Goal: Information Seeking & Learning: Learn about a topic

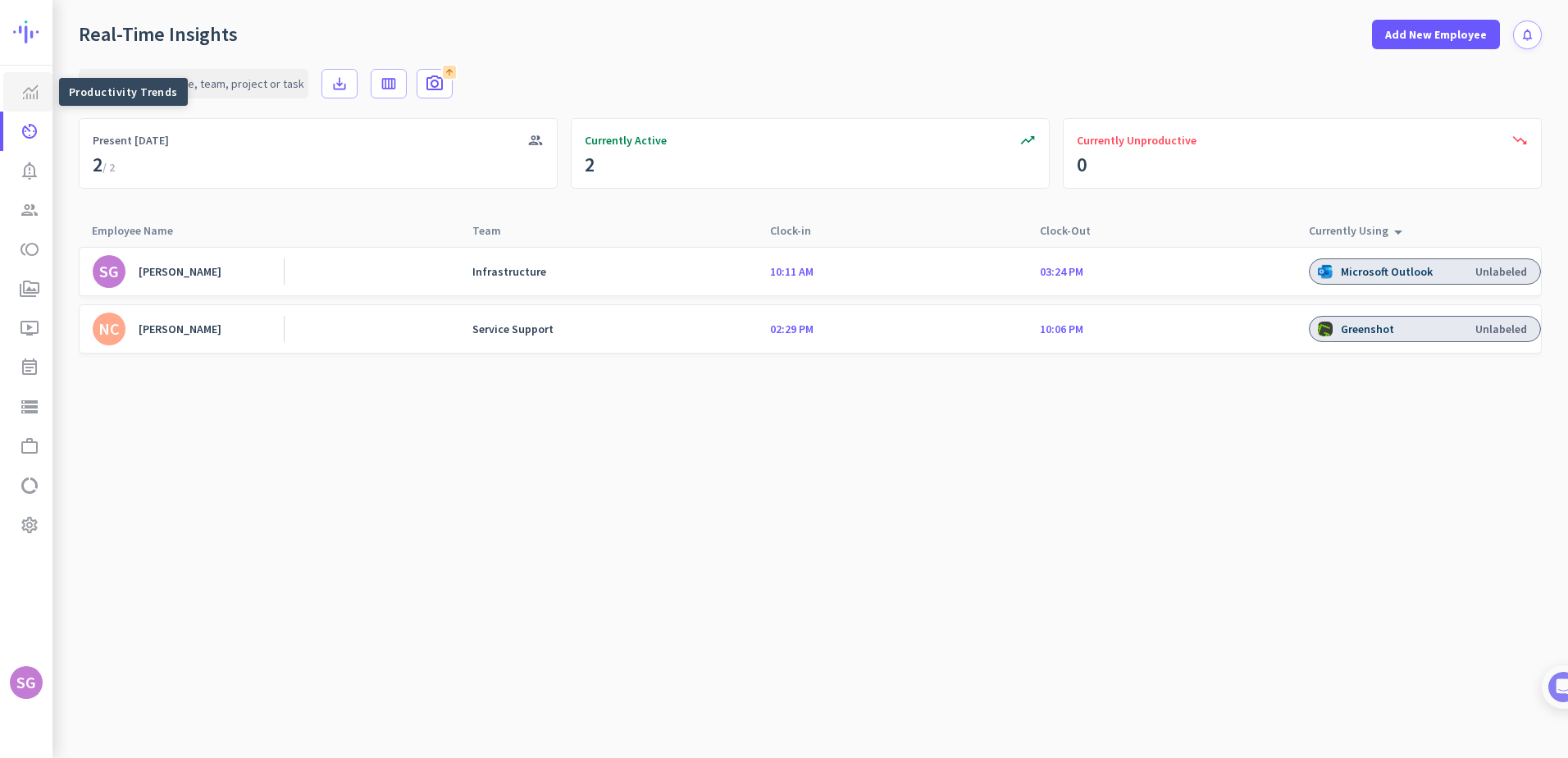
click at [29, 87] on img at bounding box center [29, 91] width 15 height 15
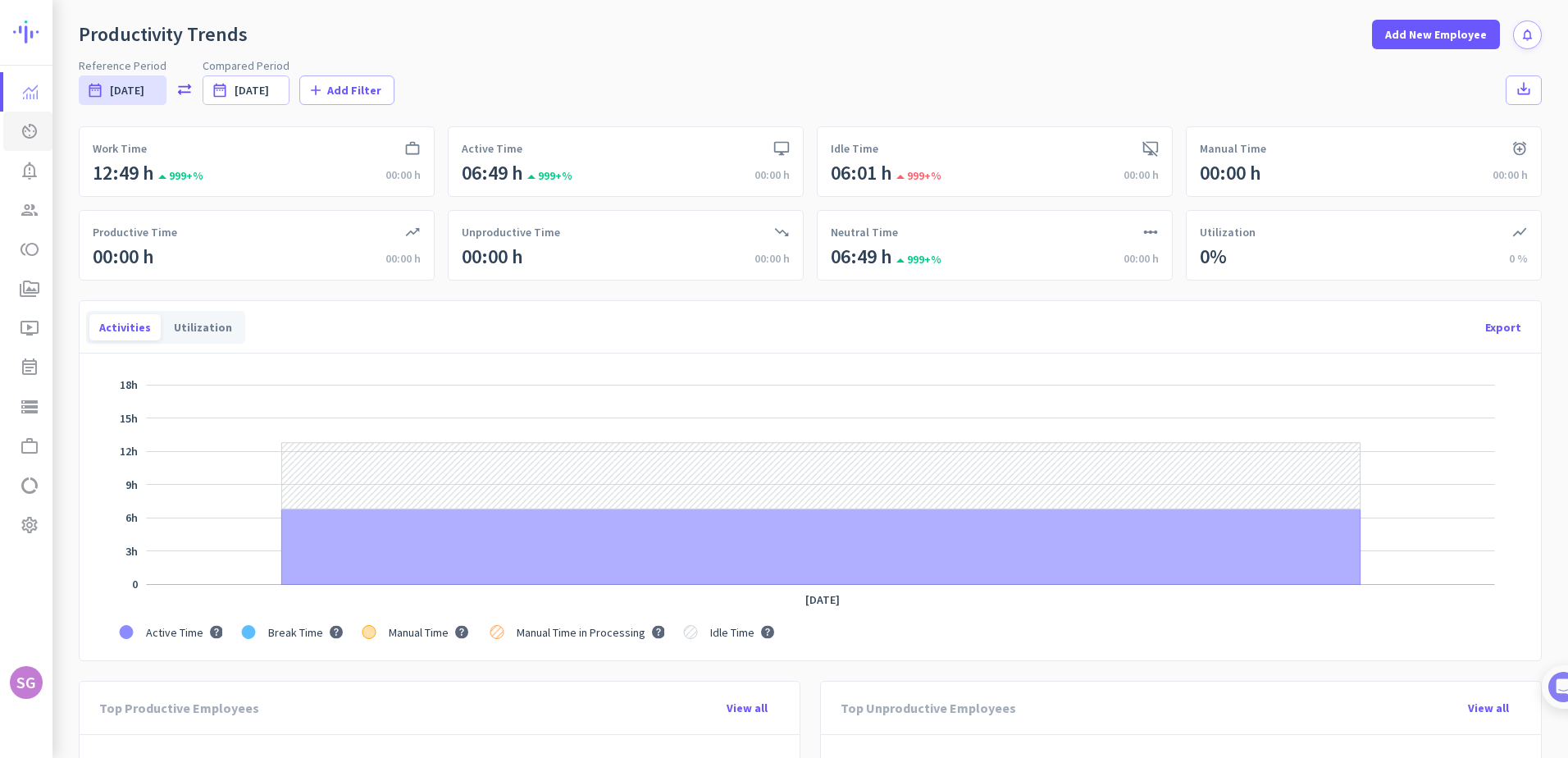
click at [27, 133] on icon "av_timer" at bounding box center [29, 132] width 20 height 20
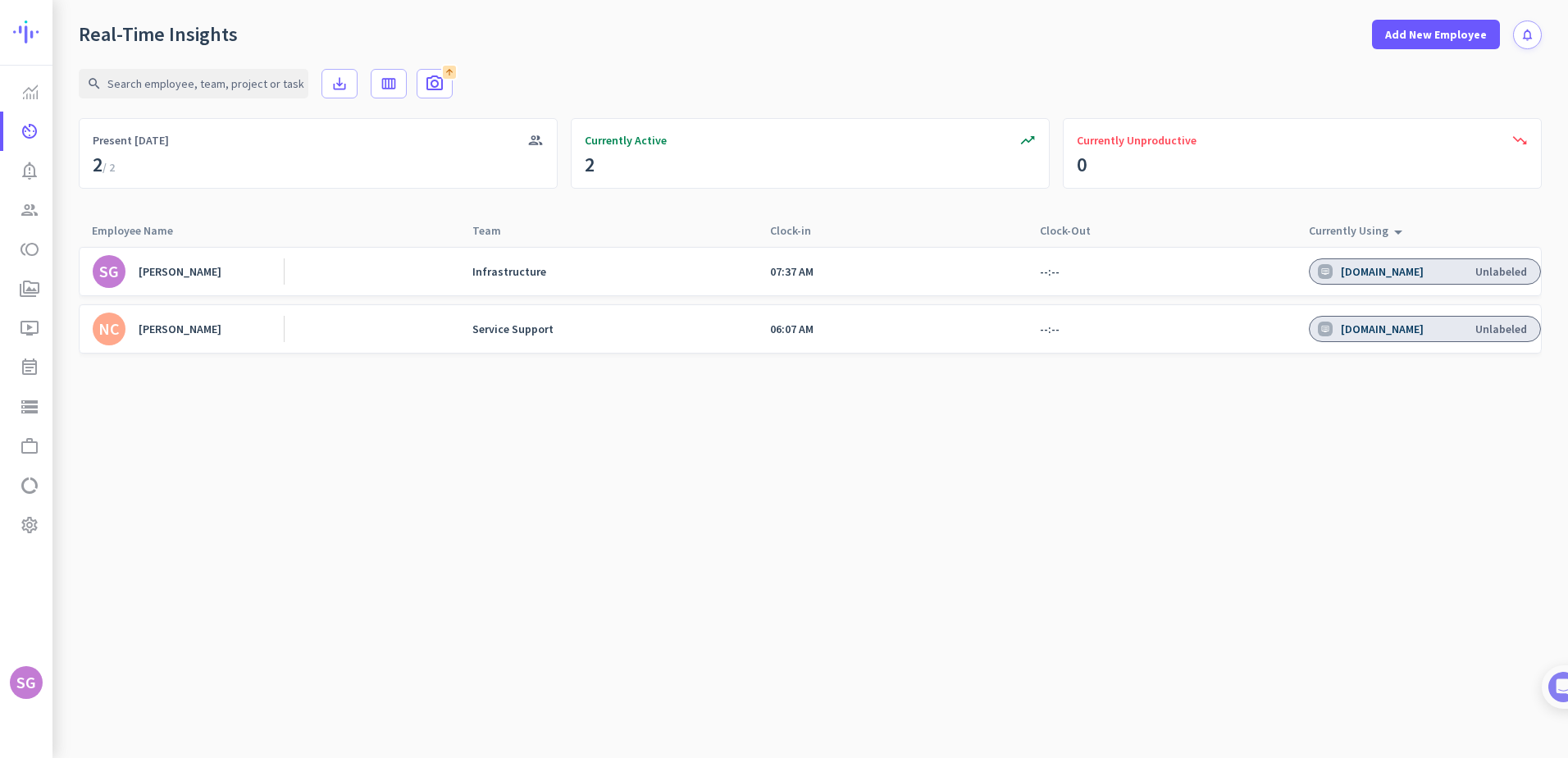
click at [179, 275] on div "[PERSON_NAME]" at bounding box center [180, 271] width 82 height 15
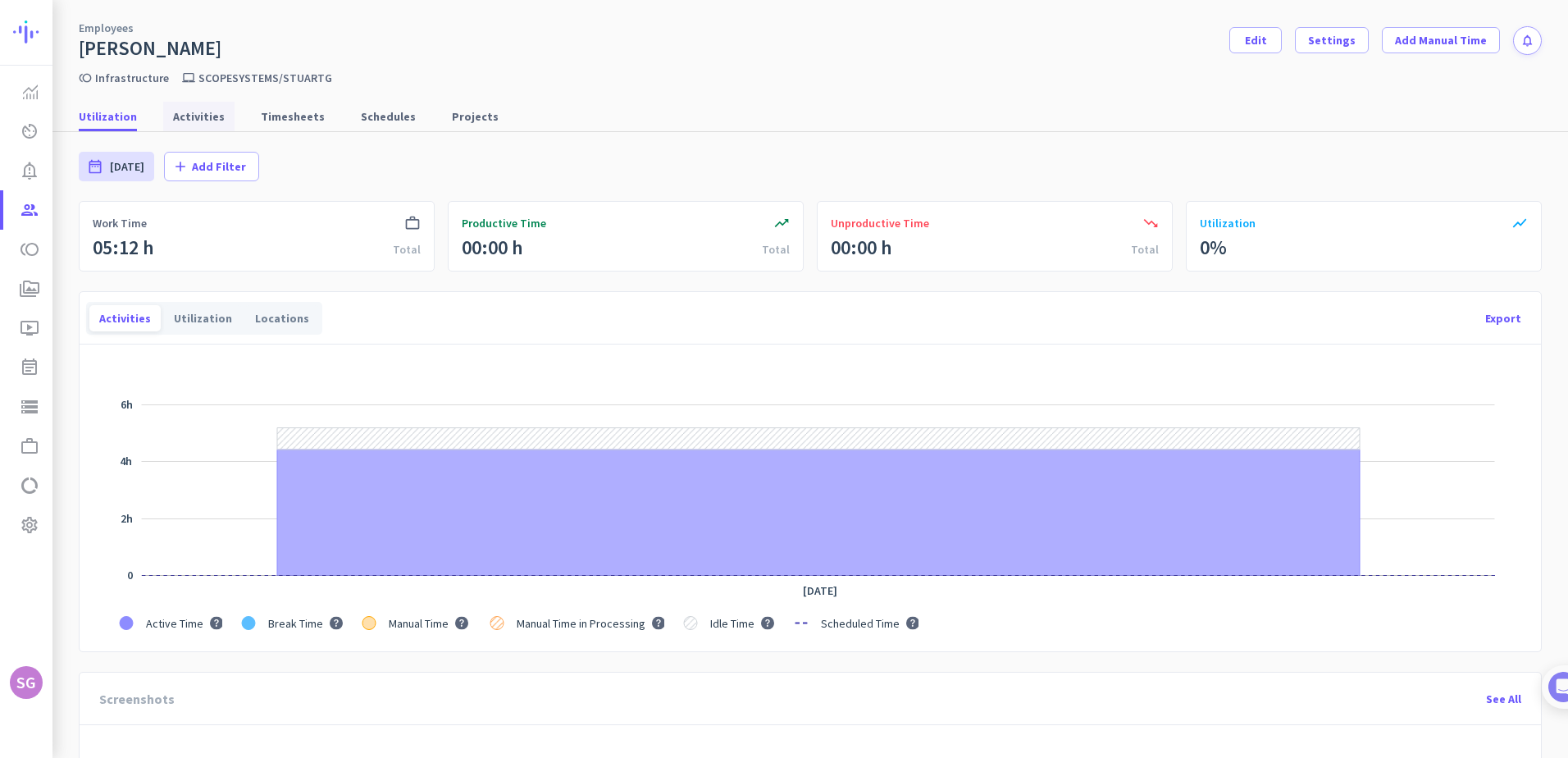
click at [195, 118] on span "Activities" at bounding box center [198, 116] width 52 height 17
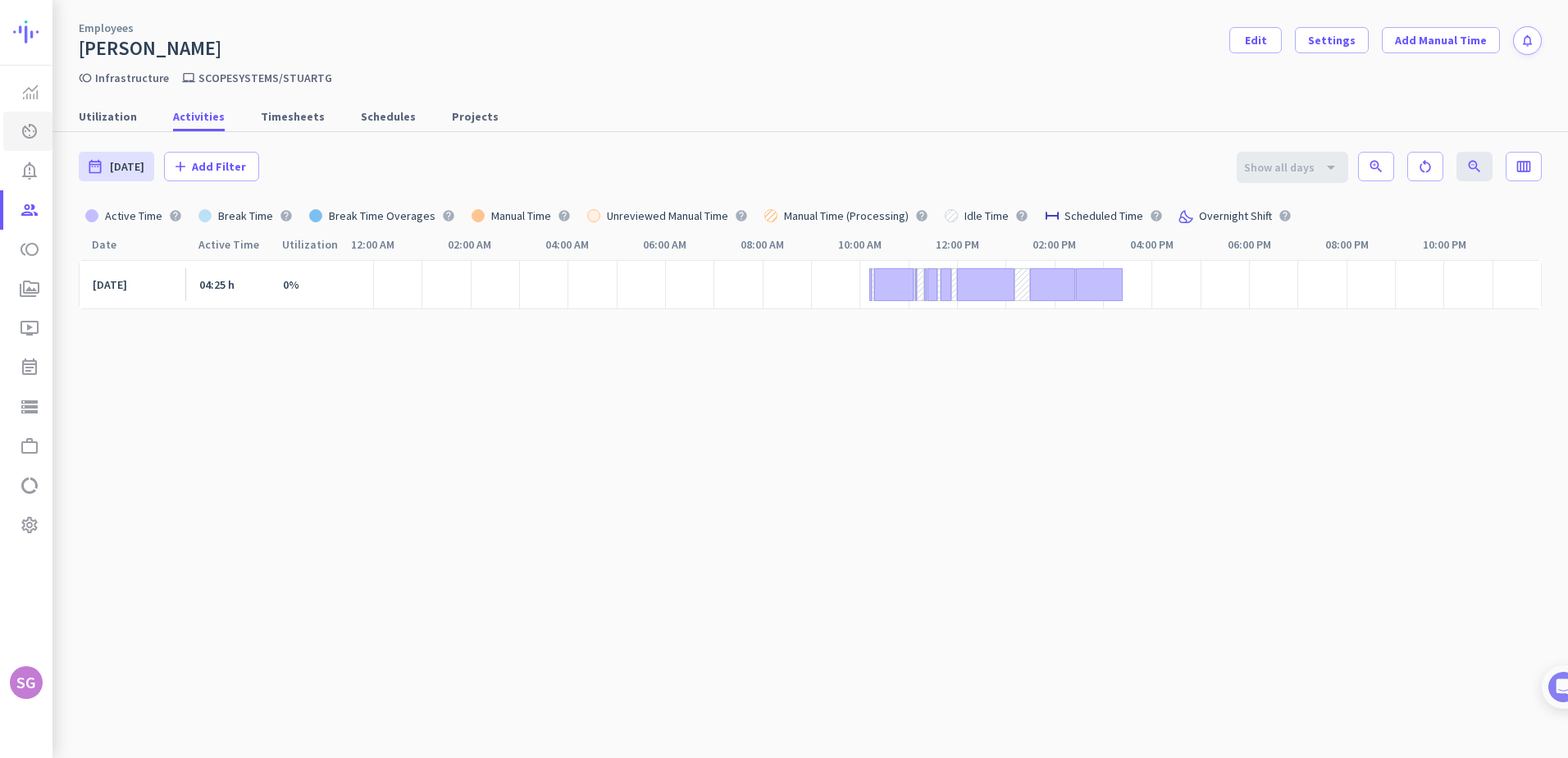
click at [24, 126] on icon "av_timer" at bounding box center [29, 132] width 20 height 20
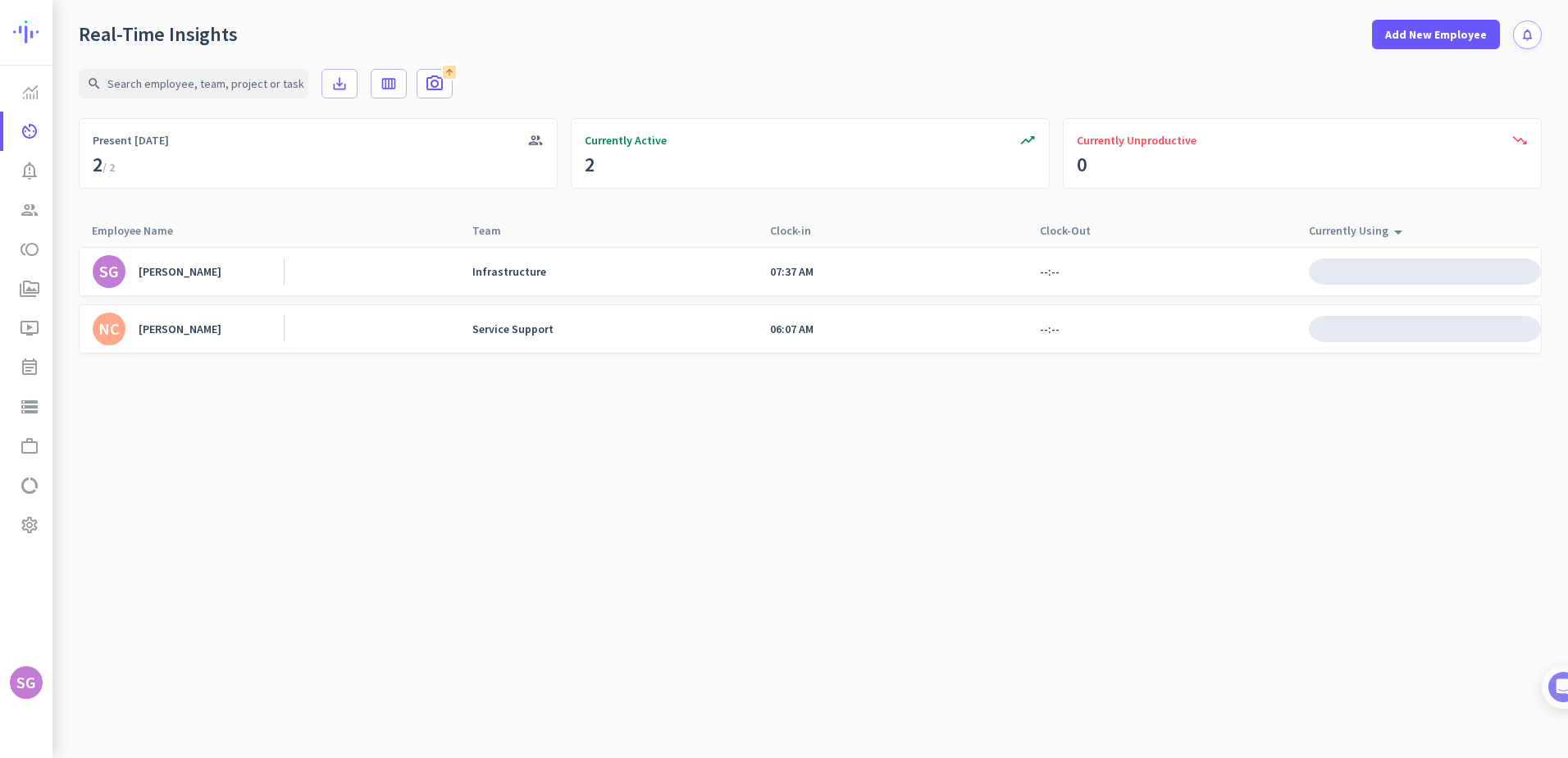
click at [166, 328] on div "[PERSON_NAME]" at bounding box center [180, 329] width 82 height 15
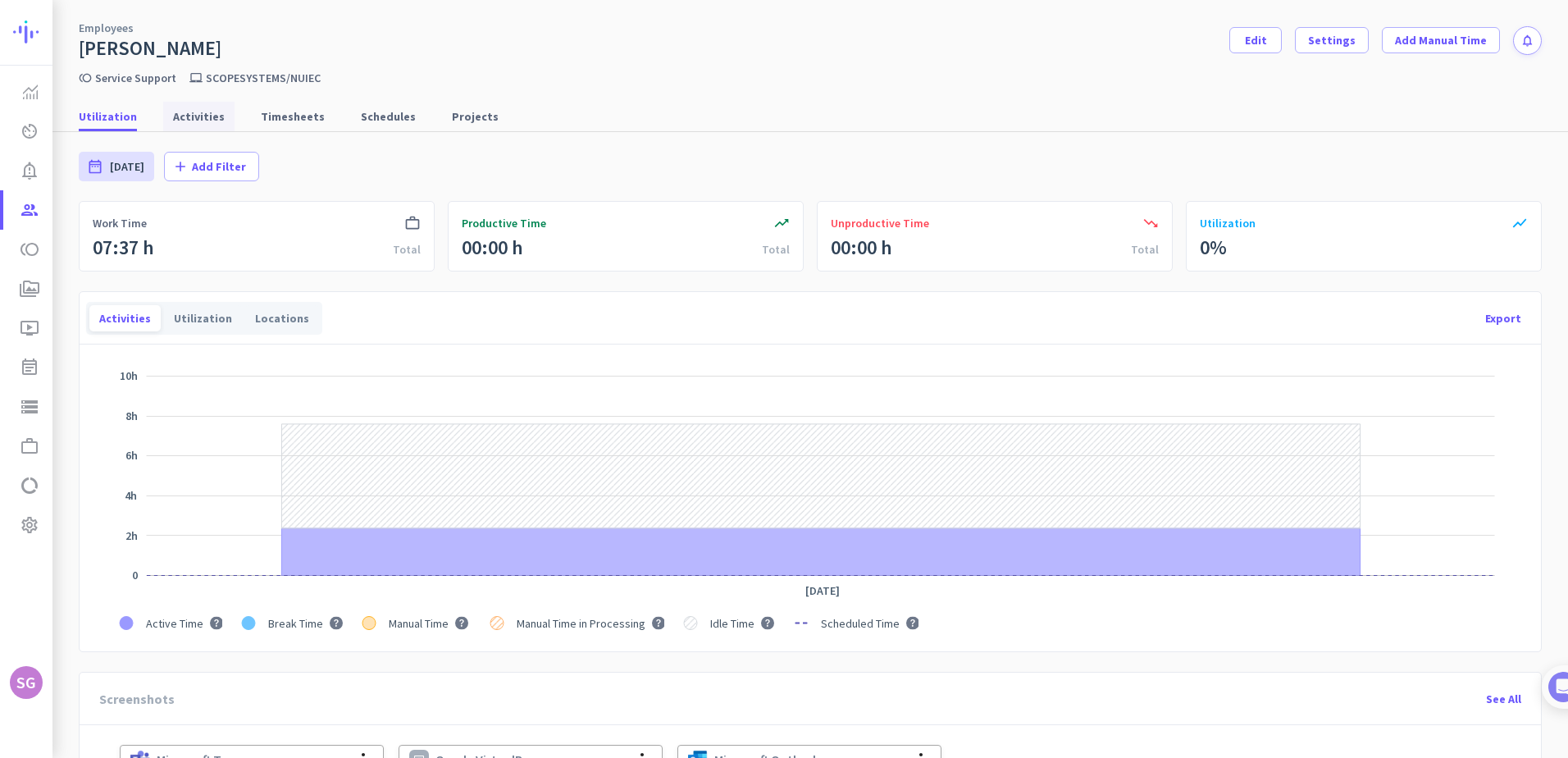
click at [197, 114] on span "Activities" at bounding box center [198, 116] width 52 height 17
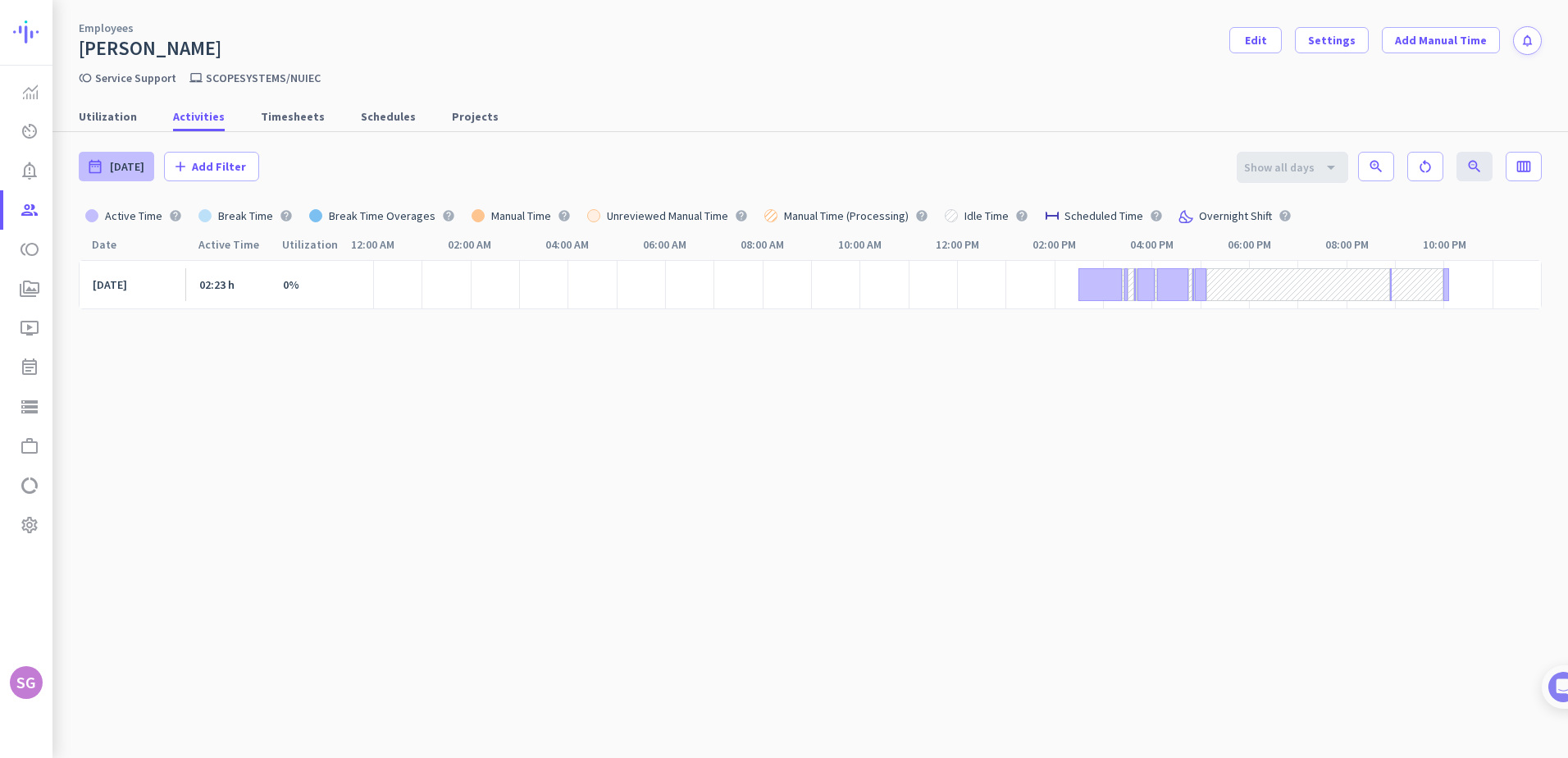
click at [135, 163] on span "[DATE]" at bounding box center [127, 166] width 34 height 17
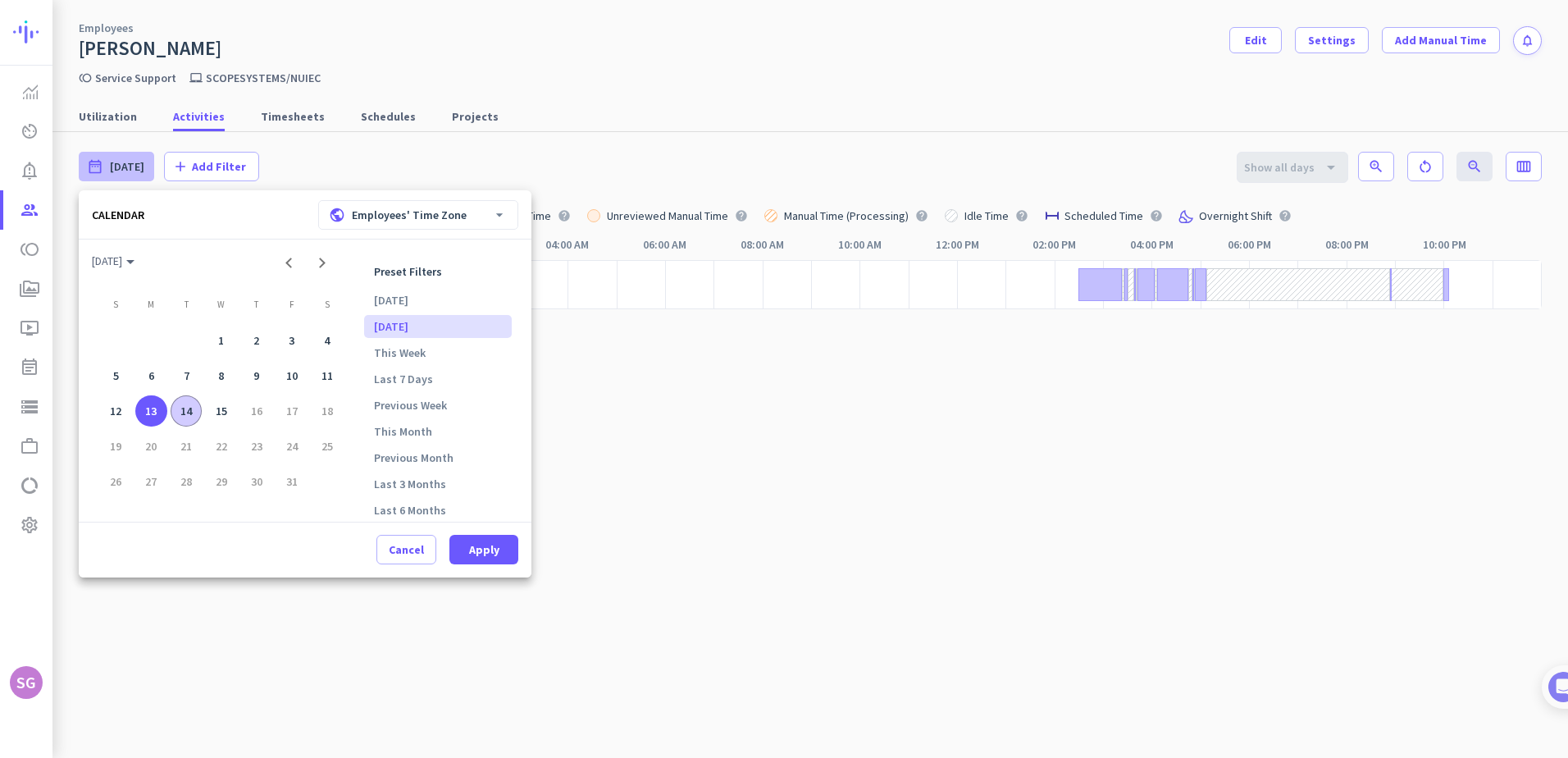
click at [191, 412] on div "14" at bounding box center [186, 411] width 32 height 32
click at [474, 543] on span "Apply" at bounding box center [484, 550] width 30 height 17
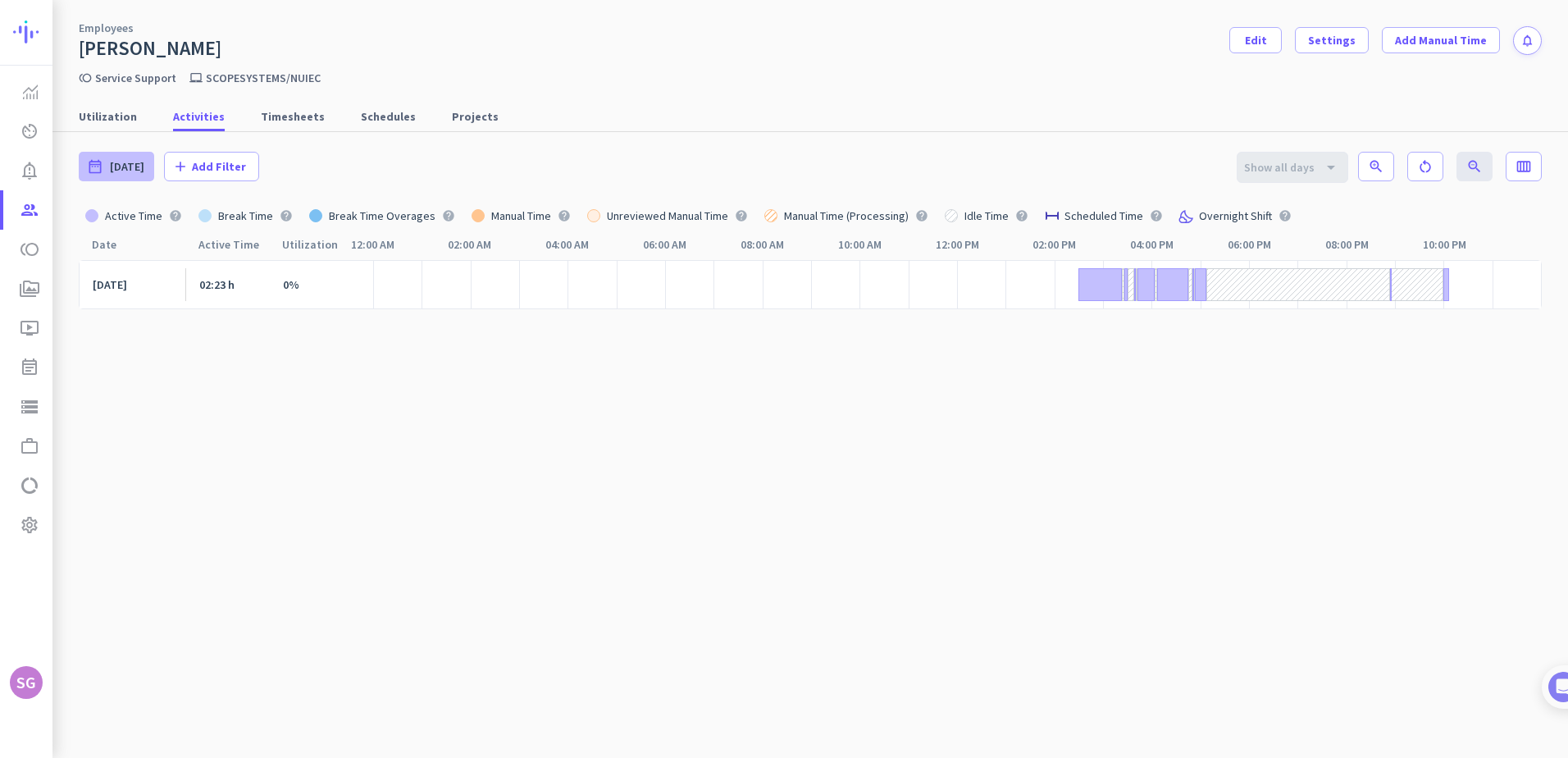
type input "[DATE] - [DATE]"
click at [330, 403] on cdk-virtual-scroll-viewport "[DATE] 00:37 h 0%" at bounding box center [810, 501] width 1463 height 481
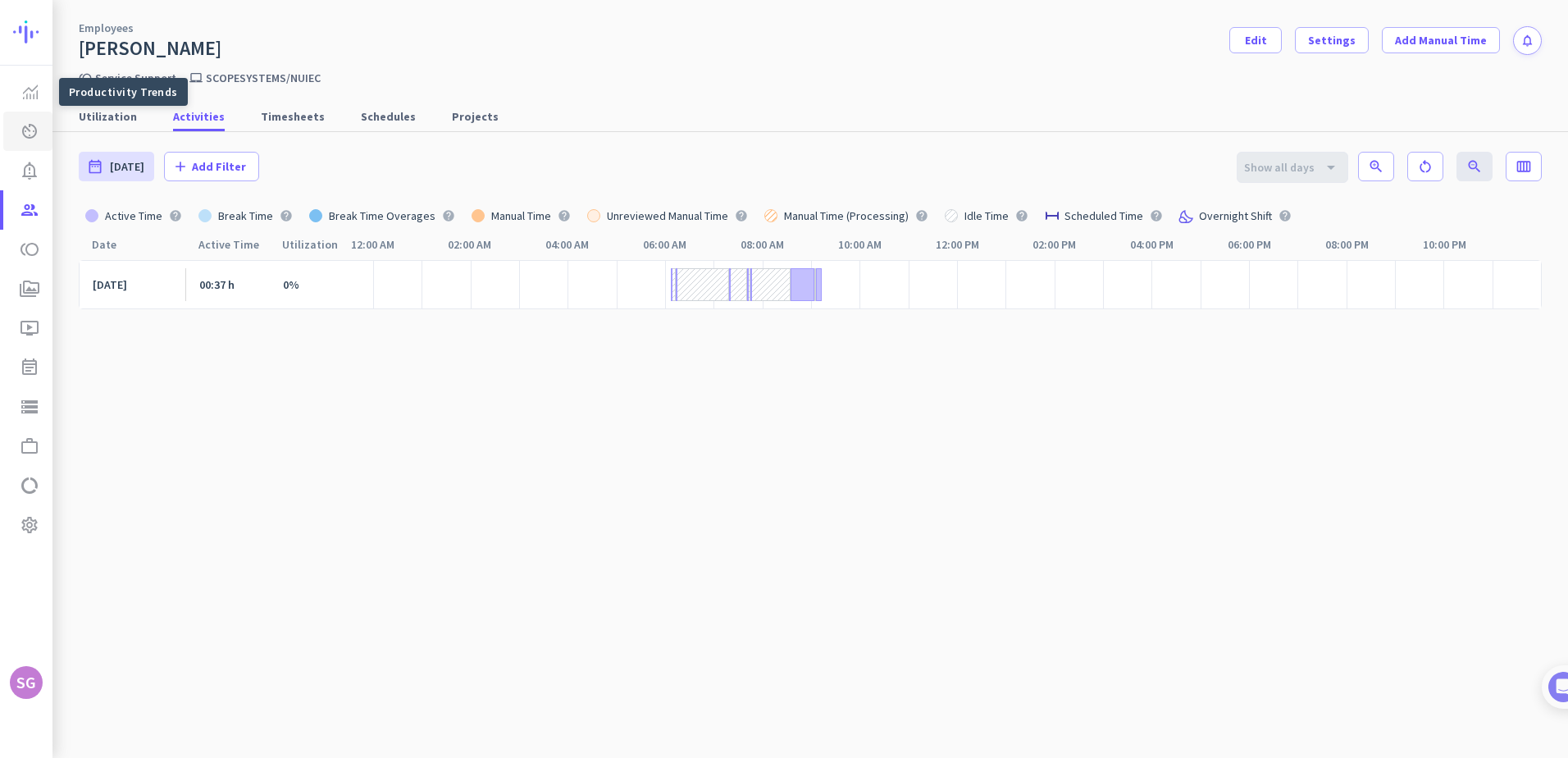
click at [33, 133] on icon "av_timer" at bounding box center [29, 132] width 20 height 20
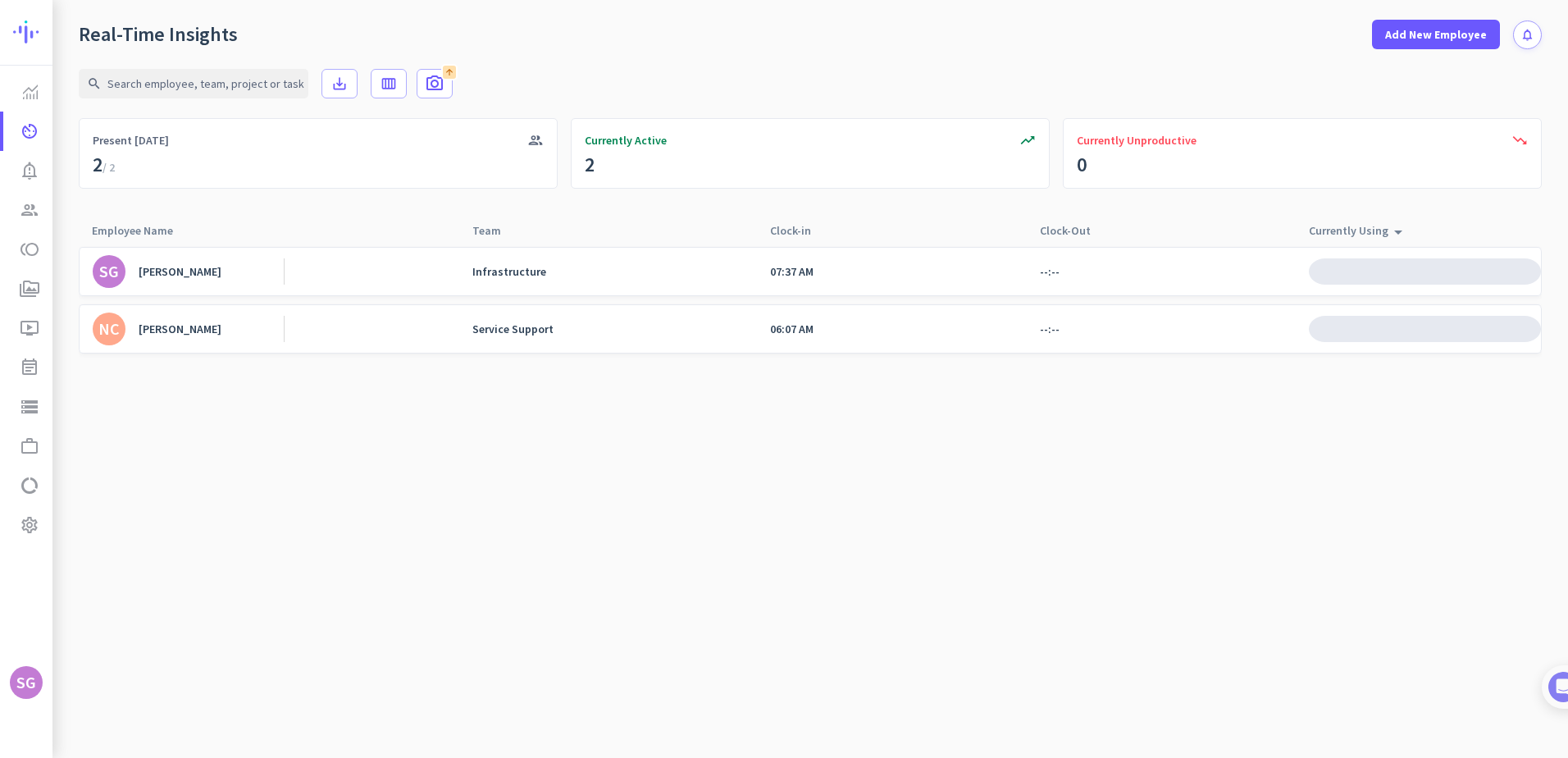
click at [178, 265] on div "[PERSON_NAME]" at bounding box center [180, 271] width 82 height 15
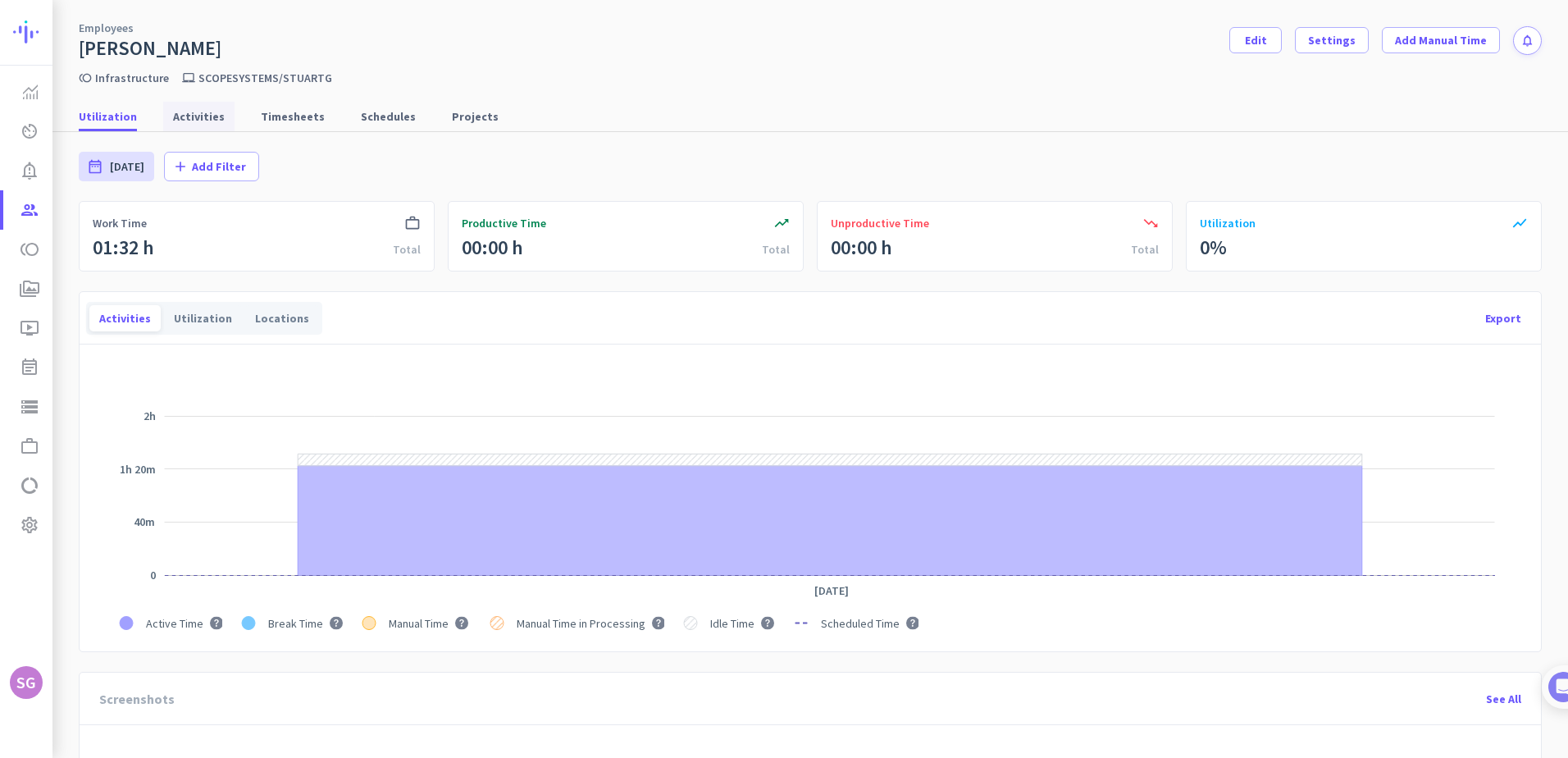
click at [199, 112] on span "Activities" at bounding box center [198, 116] width 52 height 17
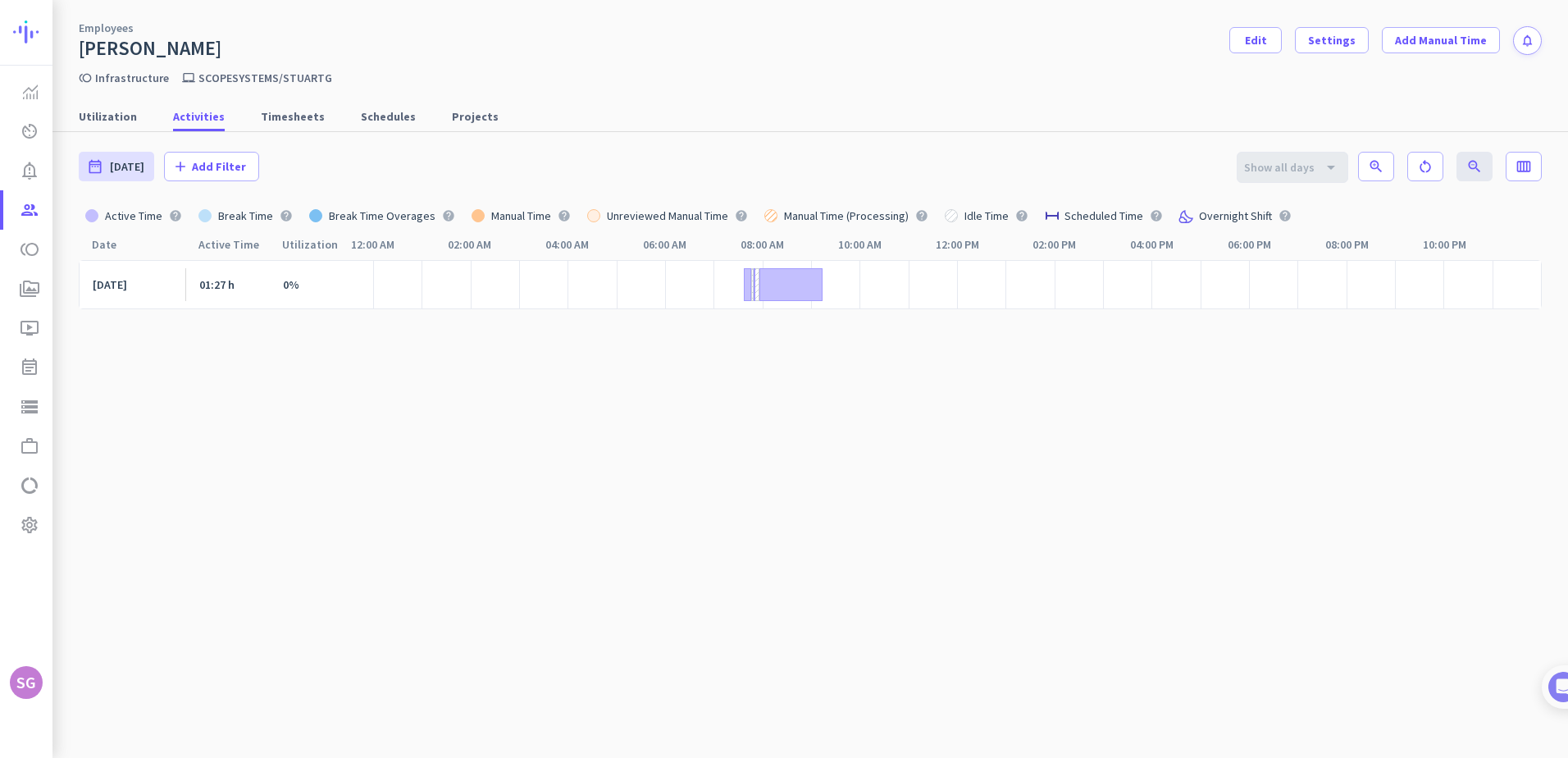
click at [420, 518] on cdk-virtual-scroll-viewport "[DATE] 01:27 h 0%" at bounding box center [810, 501] width 1463 height 481
click at [32, 126] on icon "av_timer" at bounding box center [29, 132] width 20 height 20
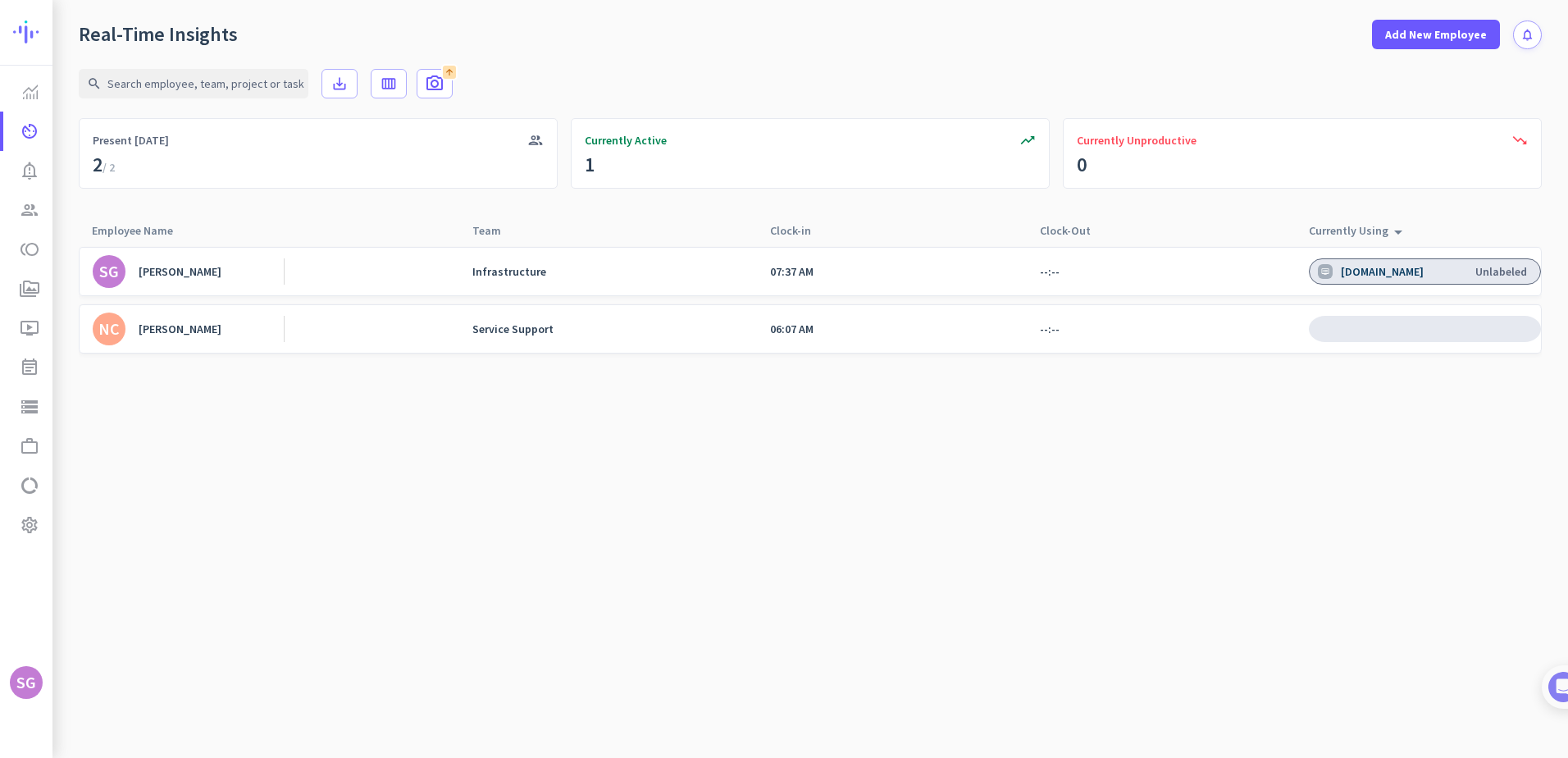
click at [209, 328] on div "[PERSON_NAME]" at bounding box center [180, 329] width 82 height 15
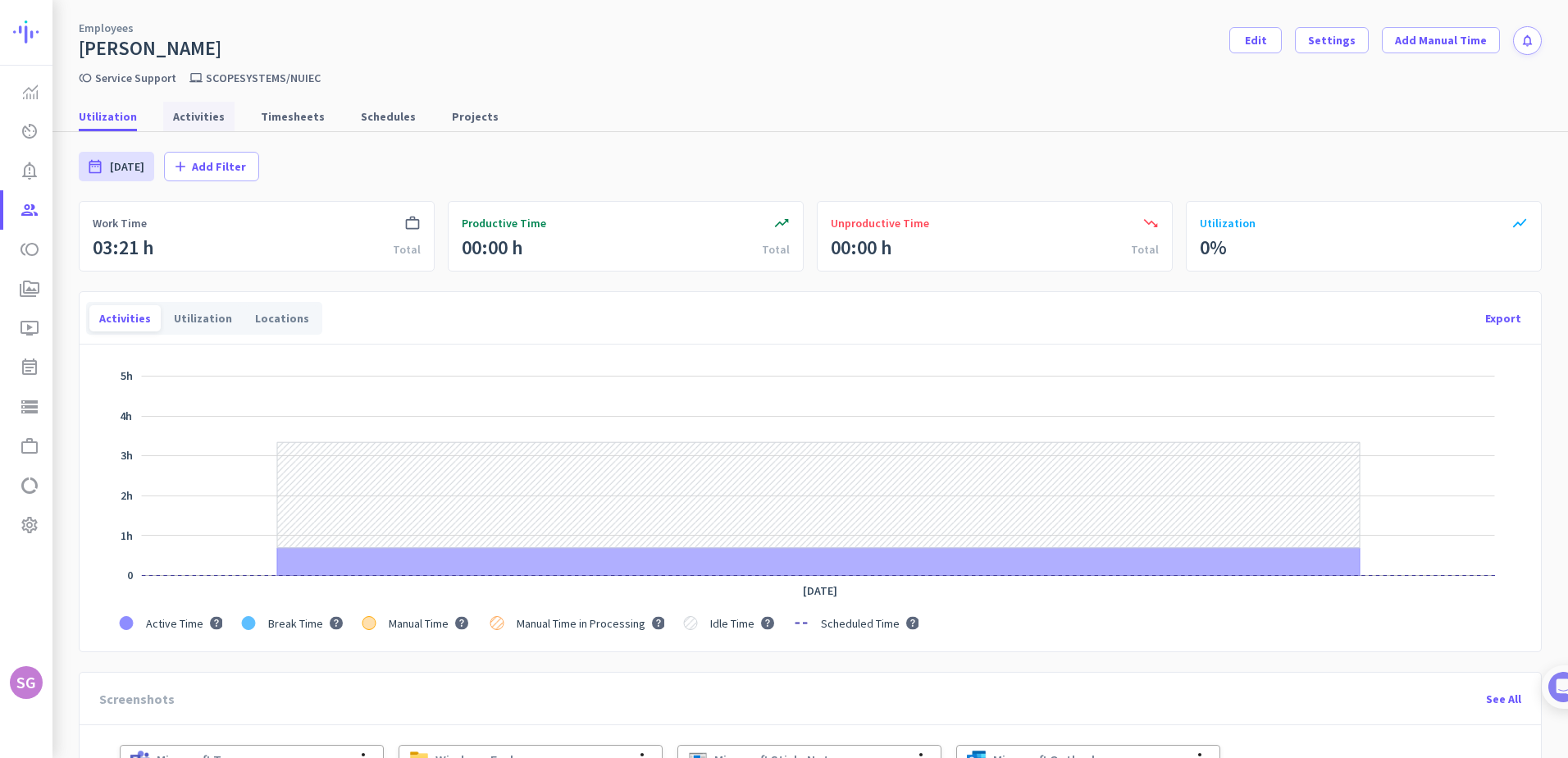
click at [197, 118] on span "Activities" at bounding box center [198, 116] width 52 height 17
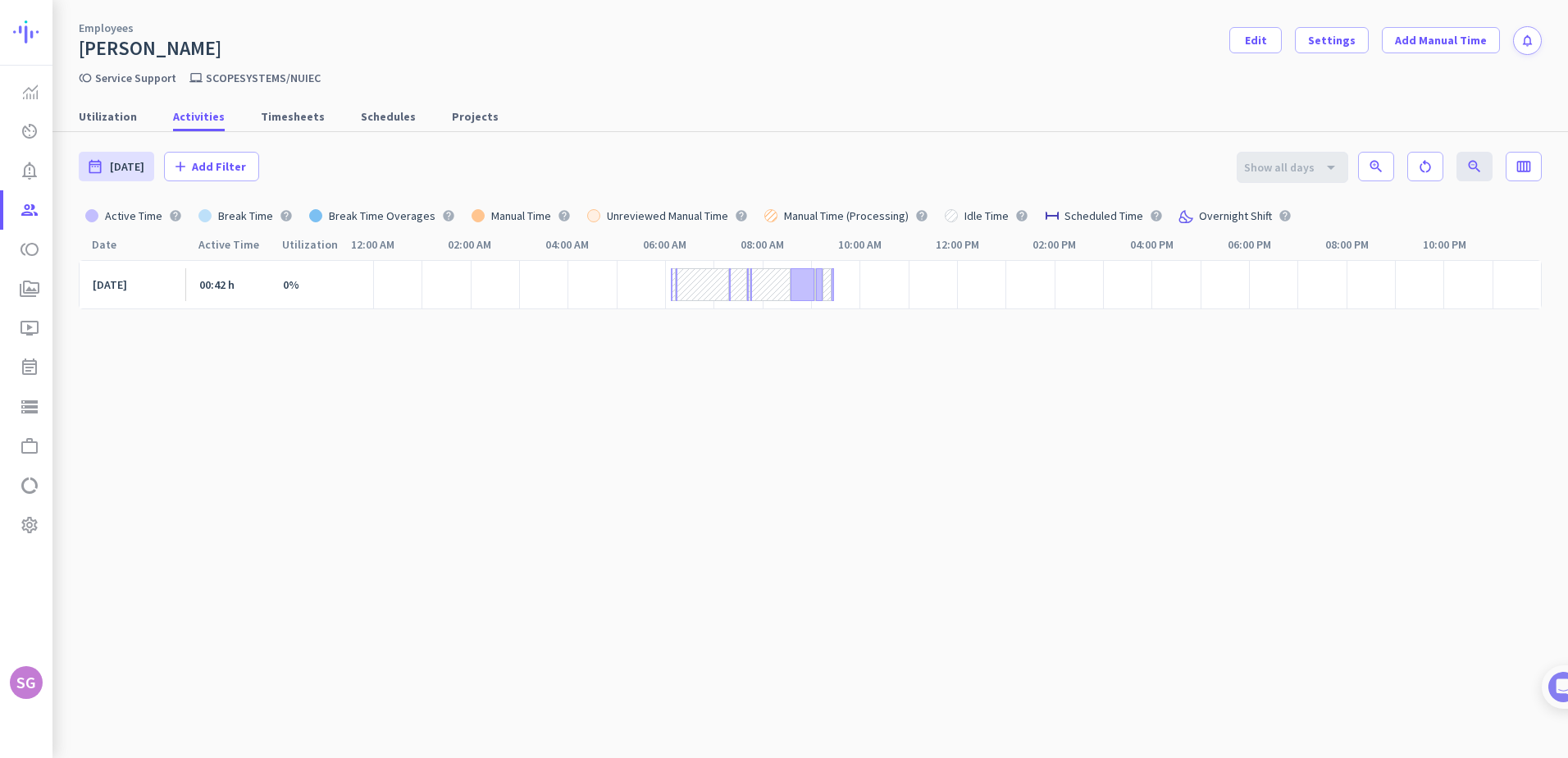
click at [255, 477] on cdk-virtual-scroll-viewport "[DATE] 00:42 h 0%" at bounding box center [810, 501] width 1463 height 481
click at [26, 128] on icon "av_timer" at bounding box center [29, 132] width 20 height 20
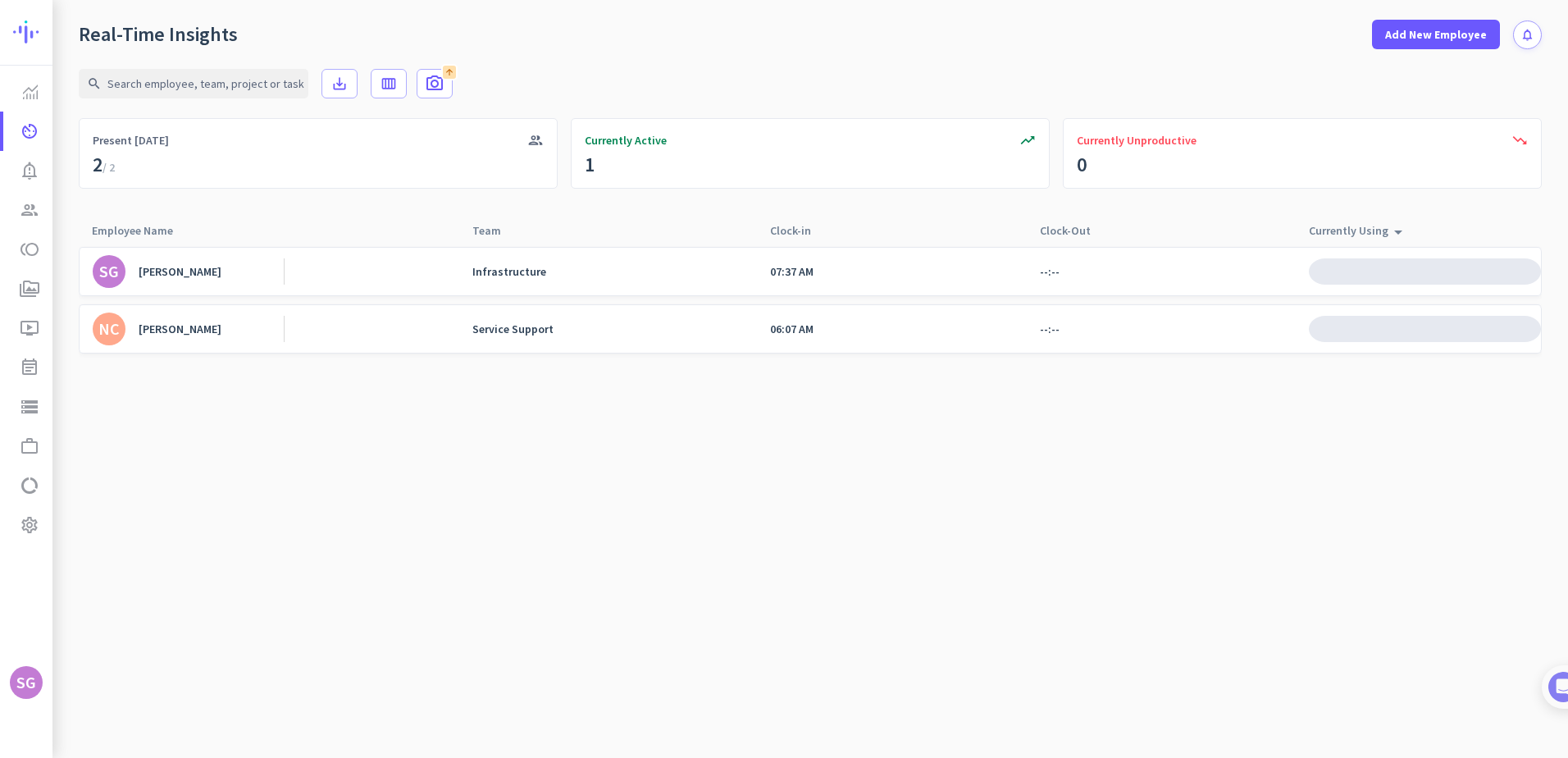
click at [183, 269] on div "[PERSON_NAME]" at bounding box center [180, 271] width 82 height 15
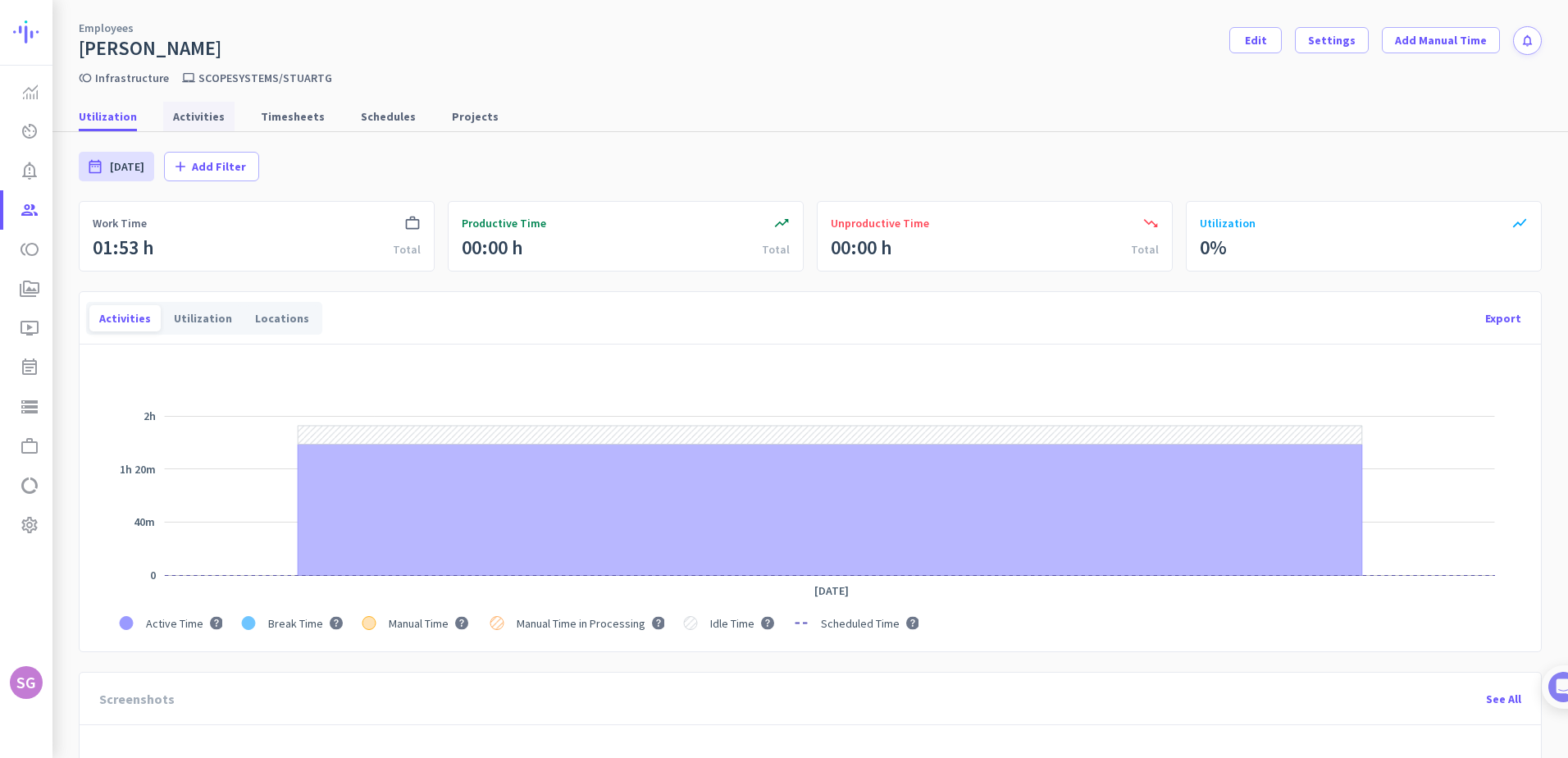
click at [207, 115] on span "Activities" at bounding box center [198, 116] width 52 height 17
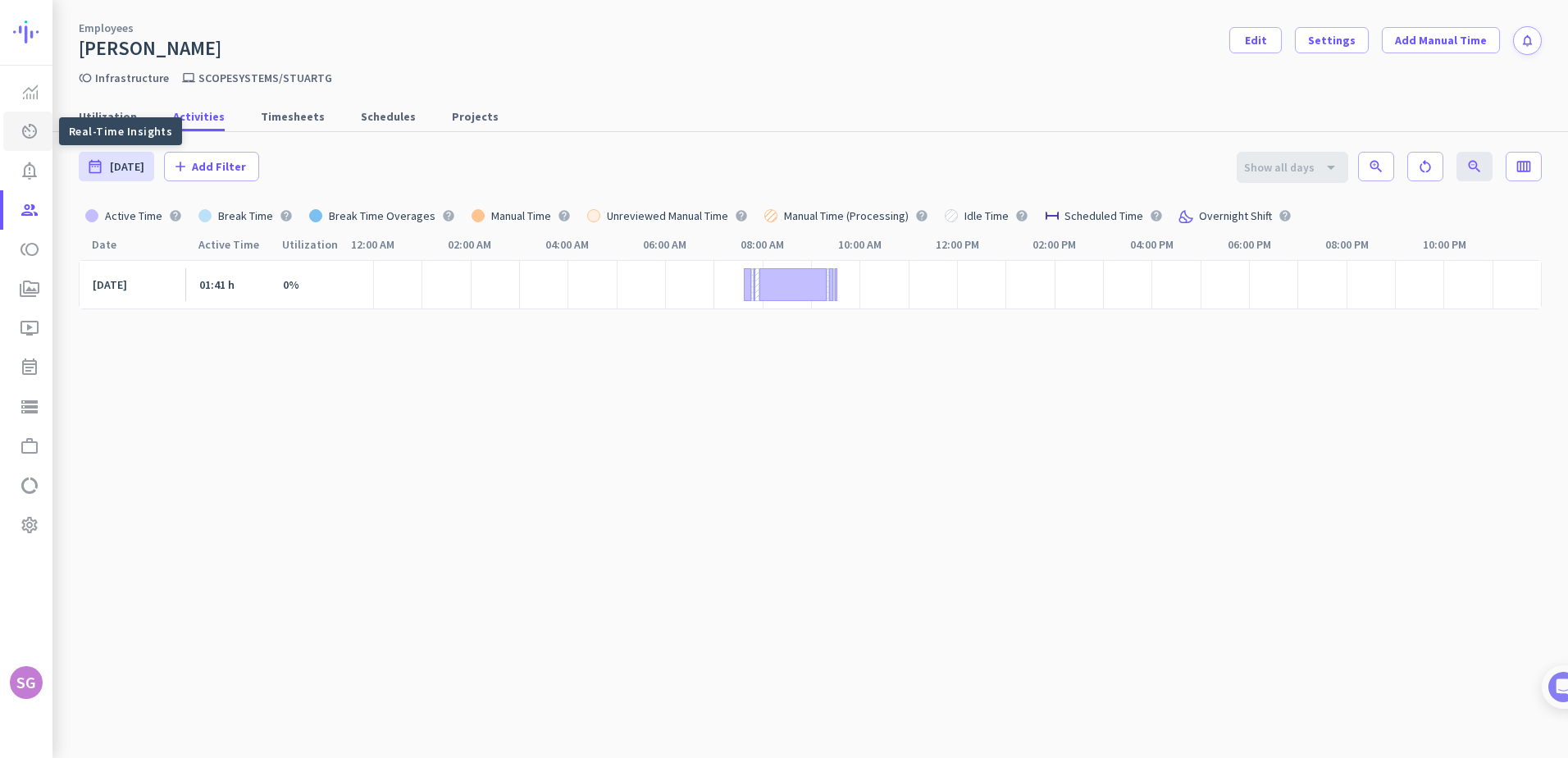
click at [23, 124] on icon "av_timer" at bounding box center [29, 132] width 20 height 20
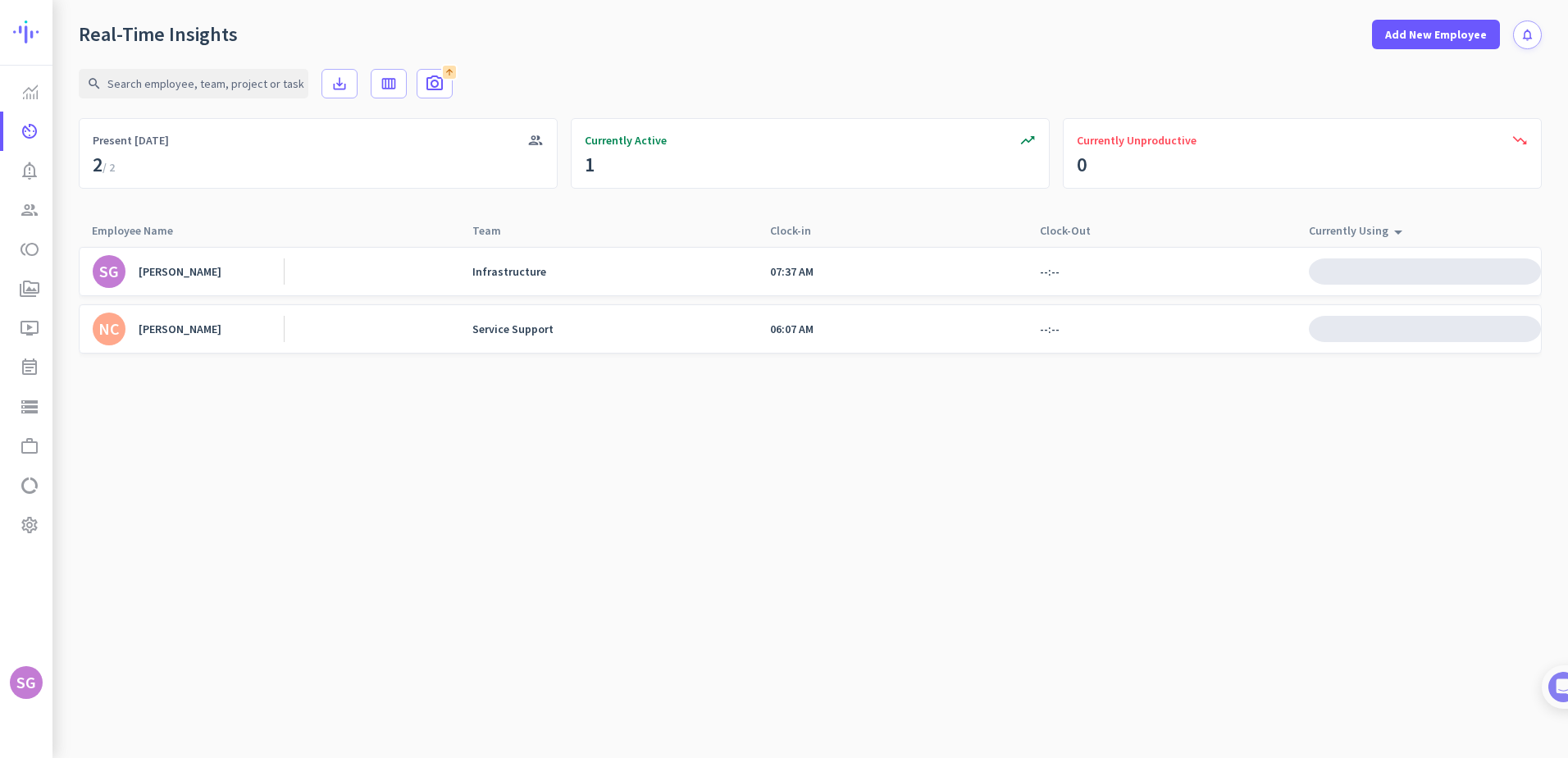
click at [176, 327] on div "[PERSON_NAME]" at bounding box center [180, 329] width 82 height 15
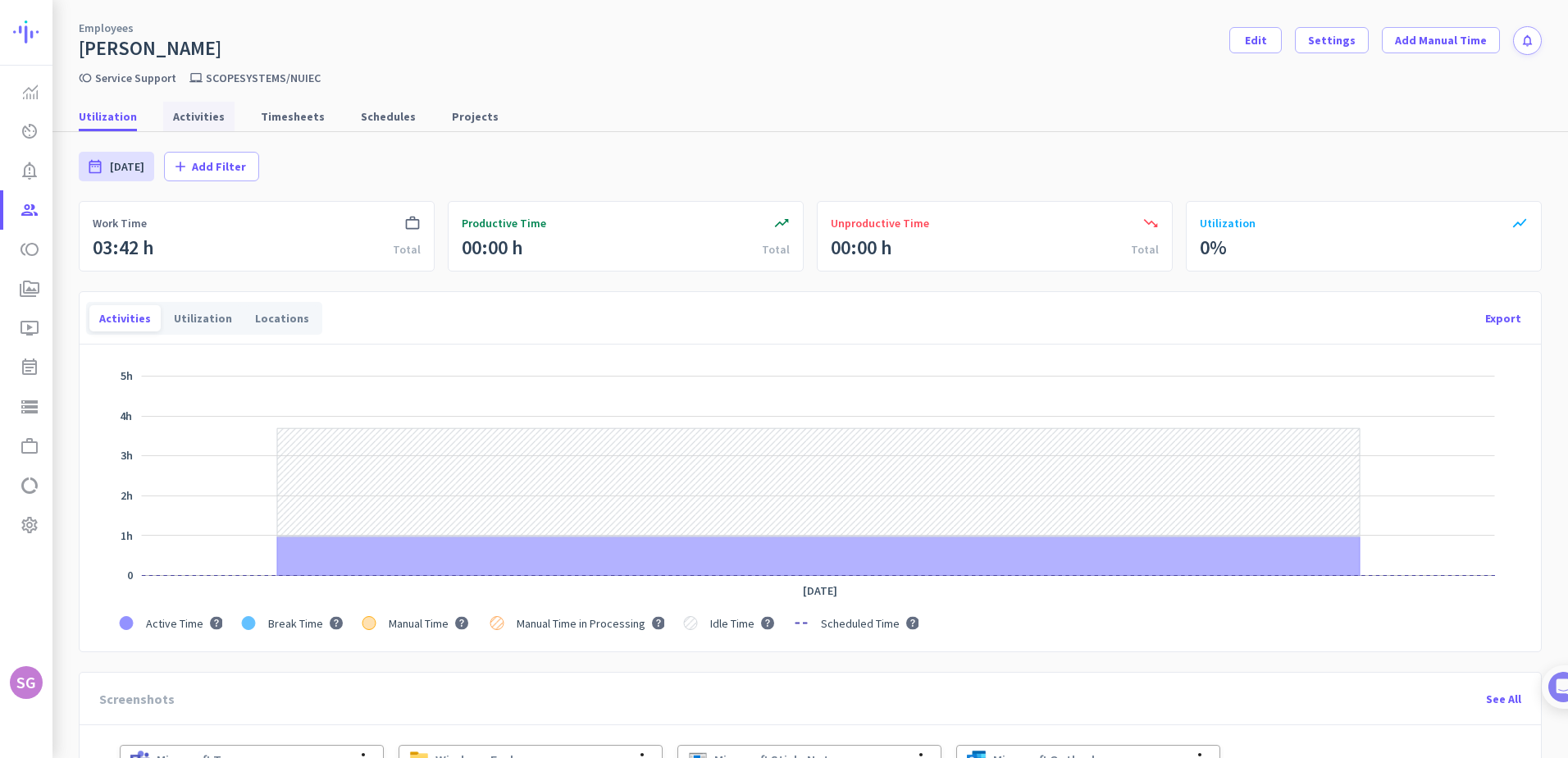
click at [183, 115] on span "Activities" at bounding box center [198, 116] width 52 height 17
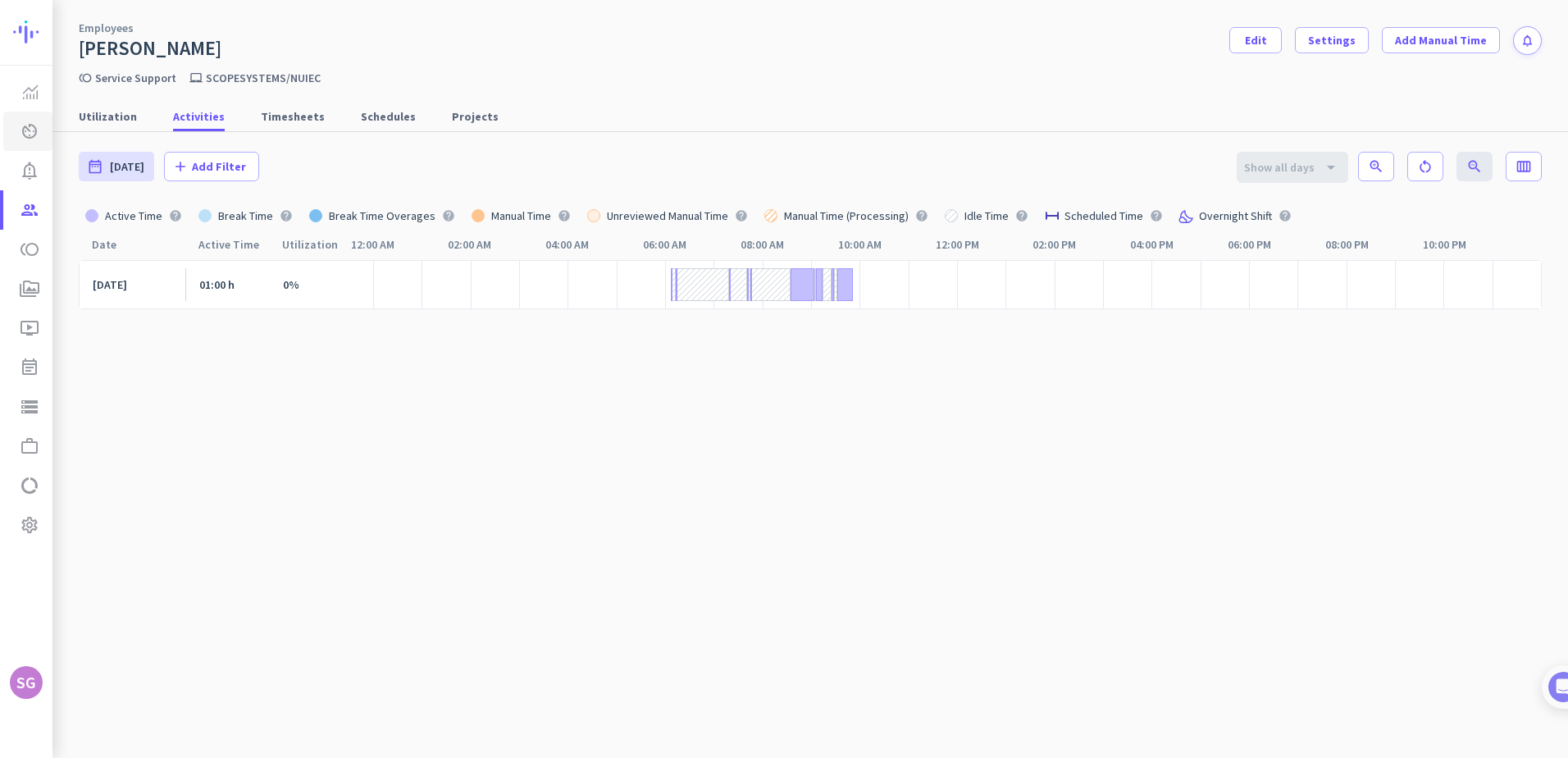
click at [29, 131] on icon "av_timer" at bounding box center [29, 132] width 20 height 20
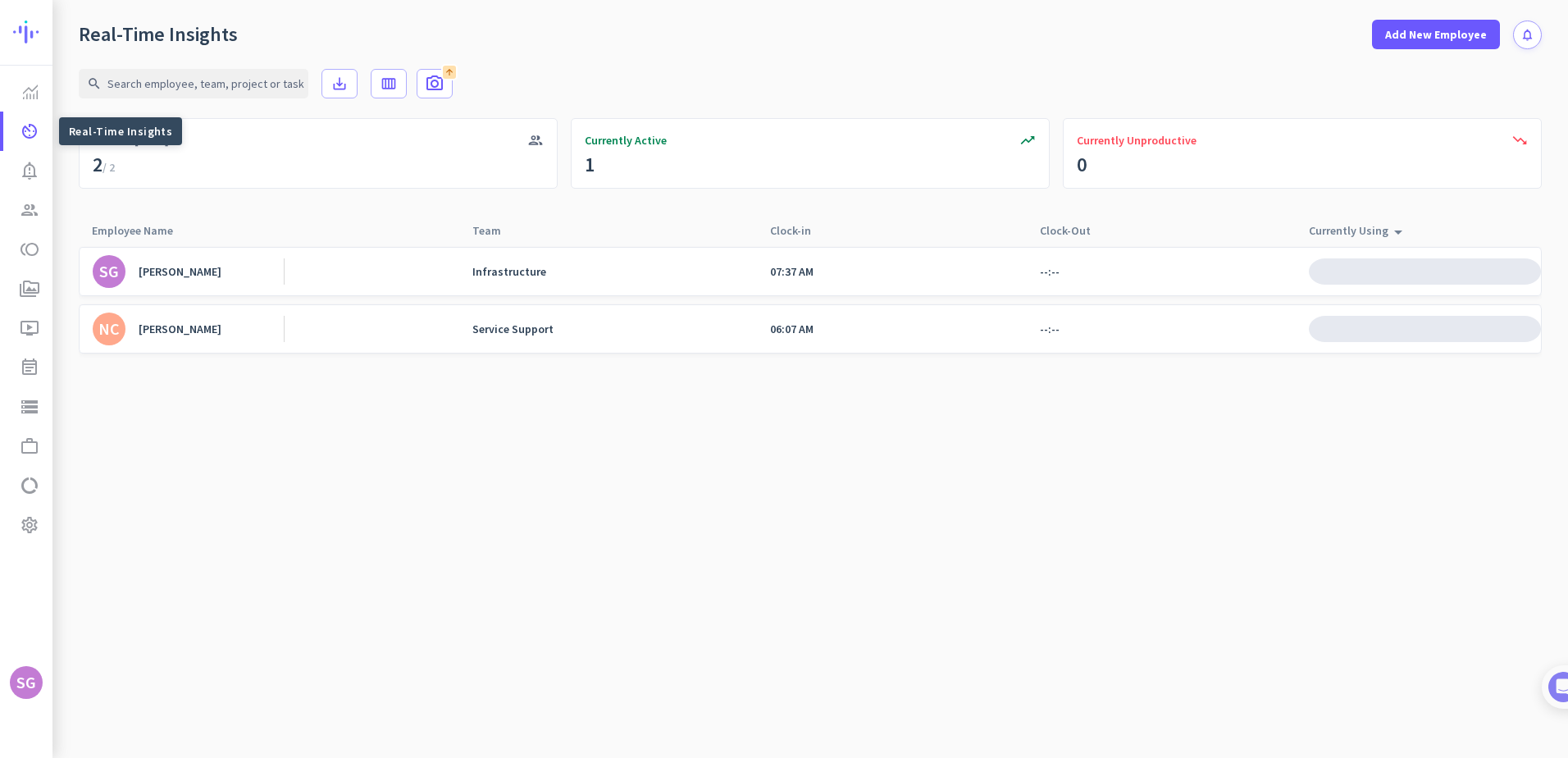
click at [158, 259] on link "SG [PERSON_NAME]" at bounding box center [187, 271] width 191 height 32
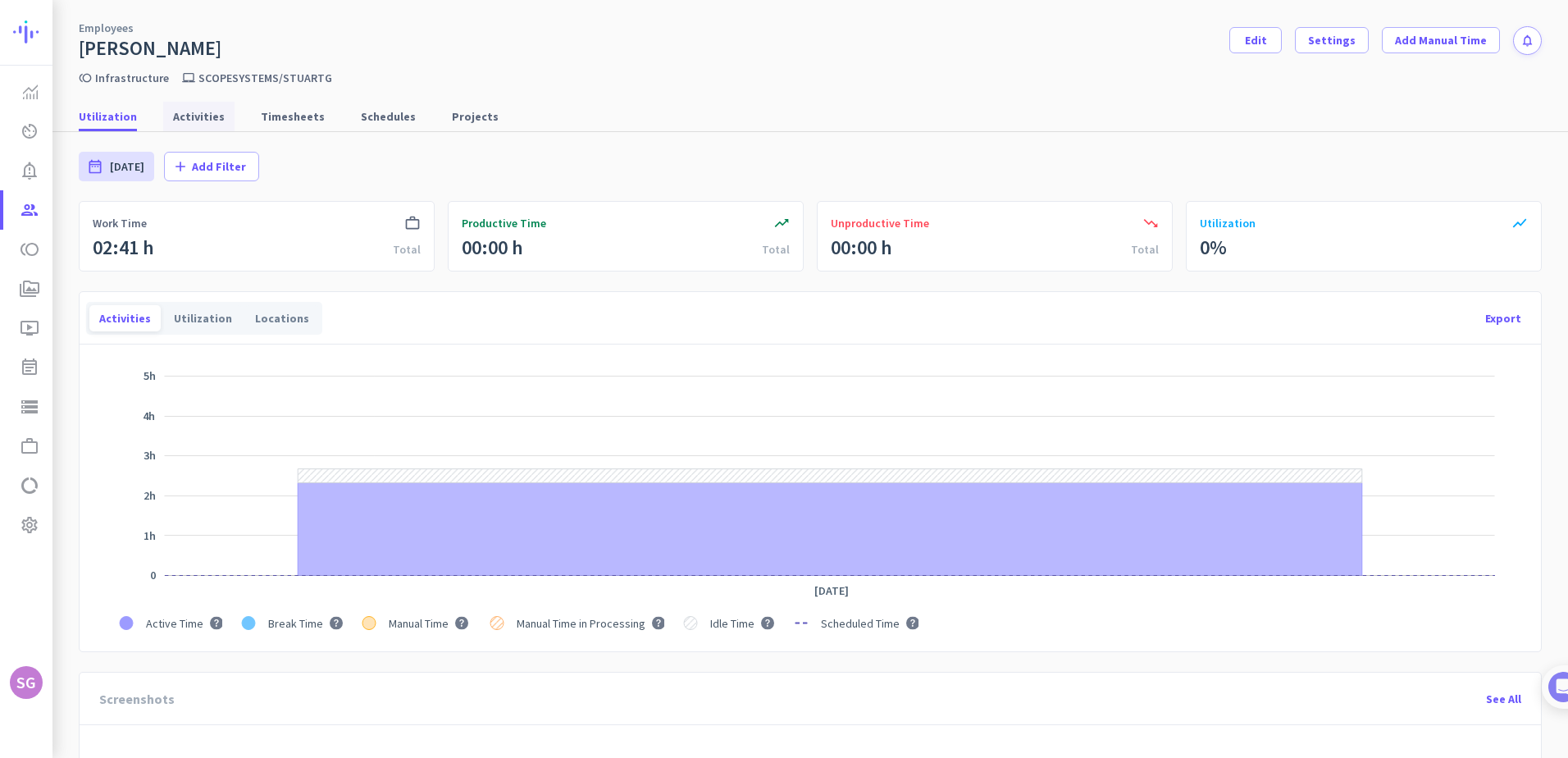
click at [189, 118] on span "Activities" at bounding box center [198, 116] width 52 height 17
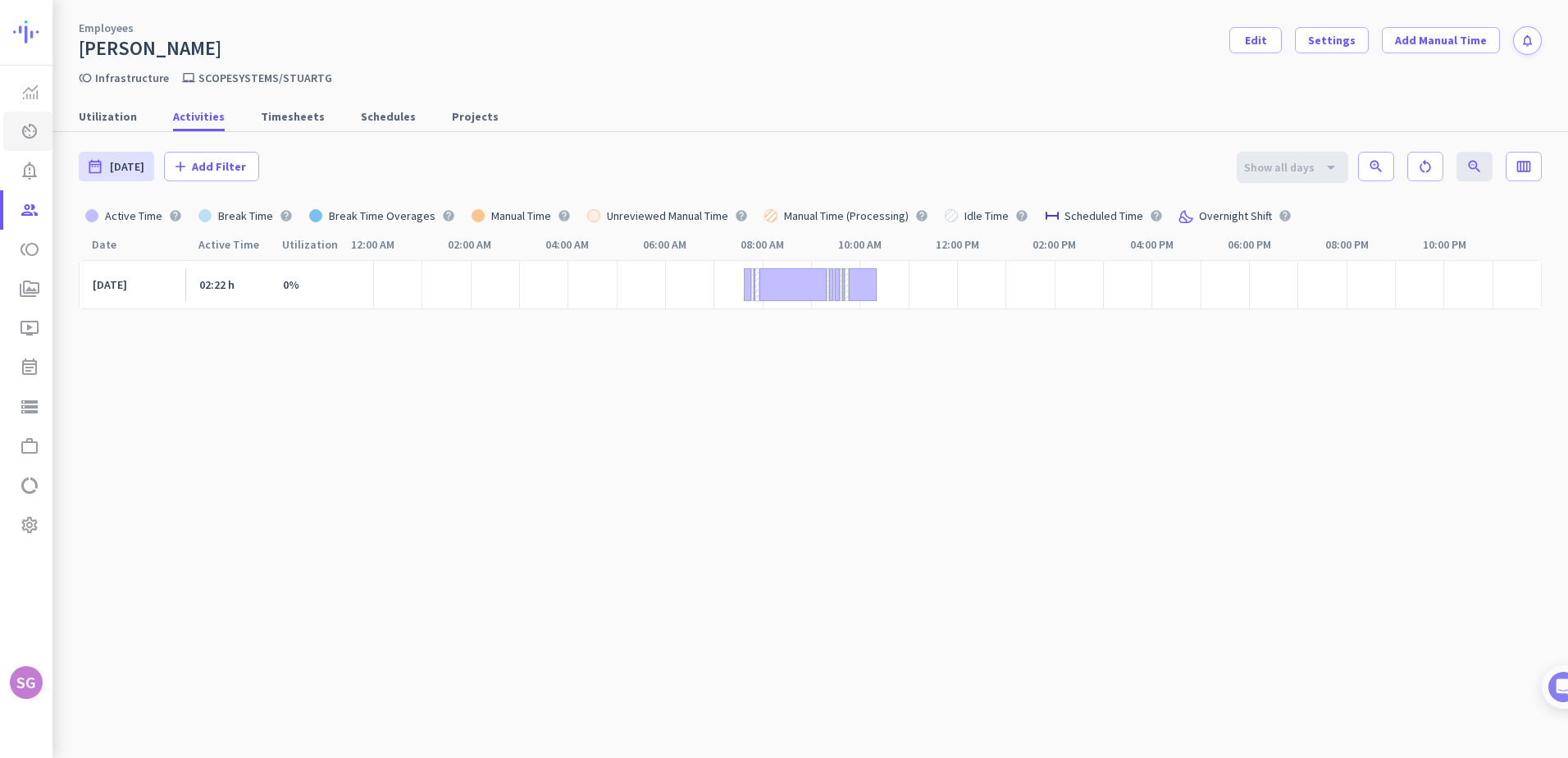
click at [25, 129] on icon "av_timer" at bounding box center [29, 132] width 20 height 20
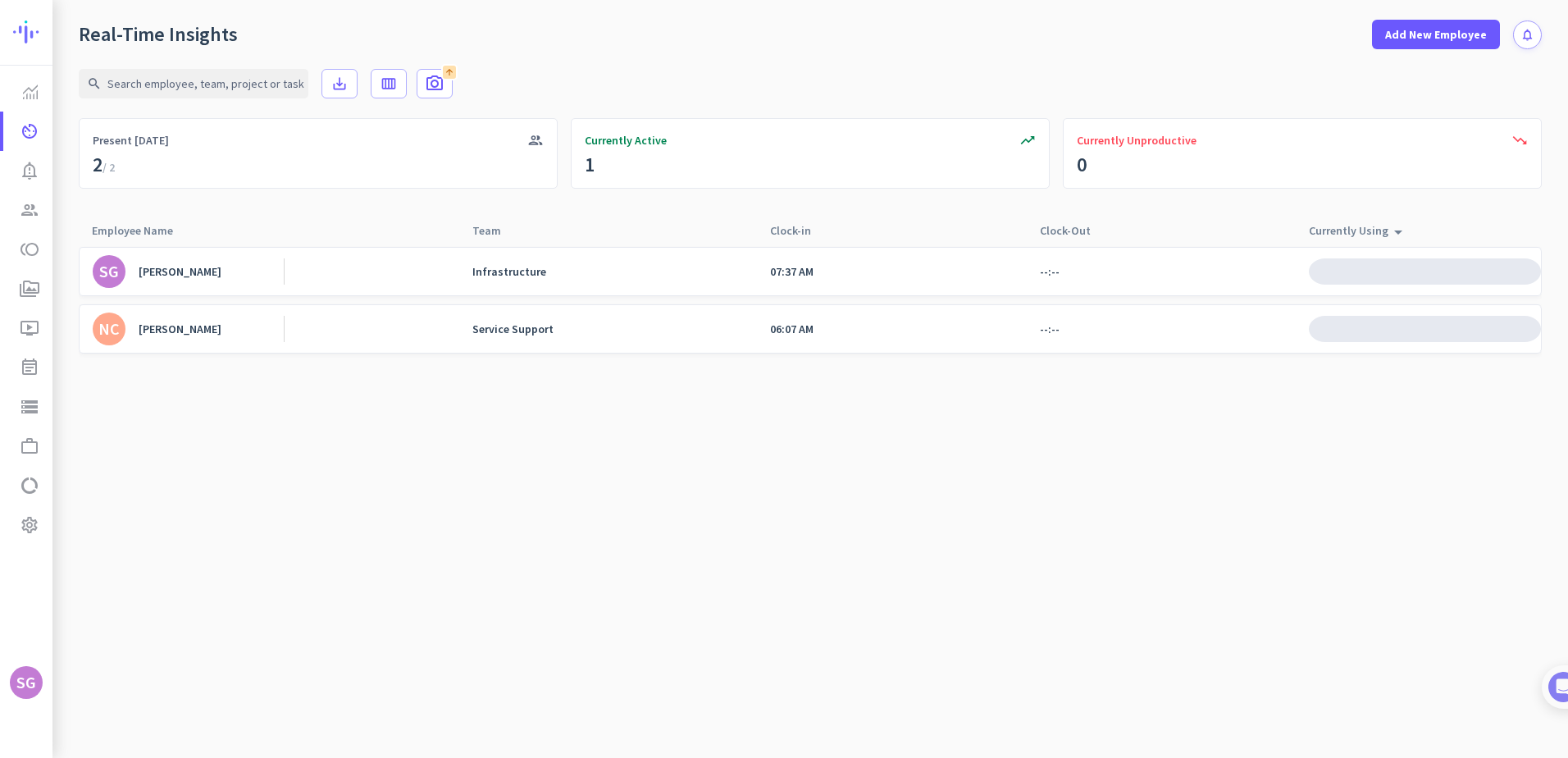
click at [195, 329] on div "[PERSON_NAME]" at bounding box center [180, 329] width 82 height 15
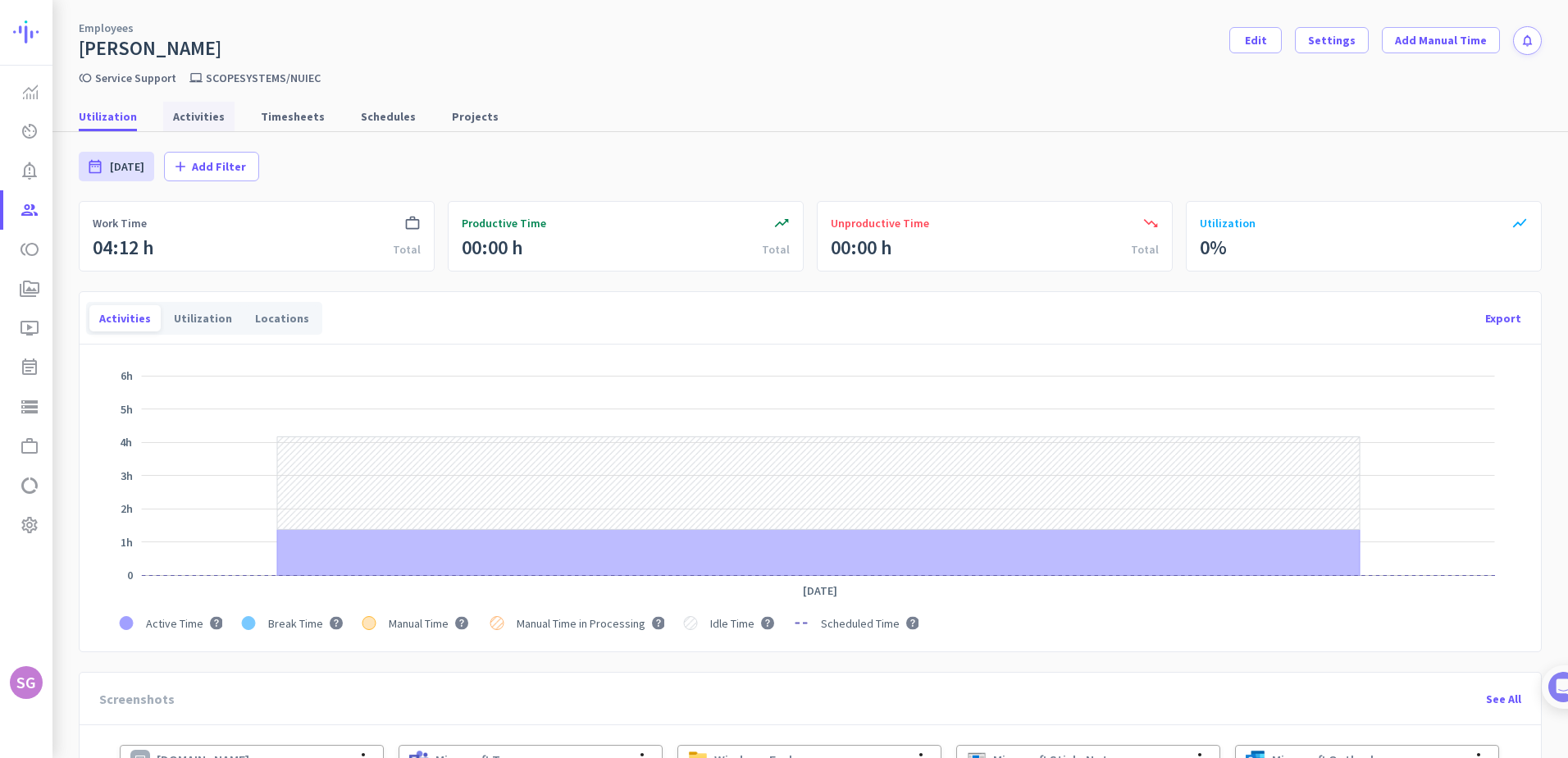
click at [185, 110] on span "Activities" at bounding box center [198, 116] width 52 height 17
